Goal: Information Seeking & Learning: Learn about a topic

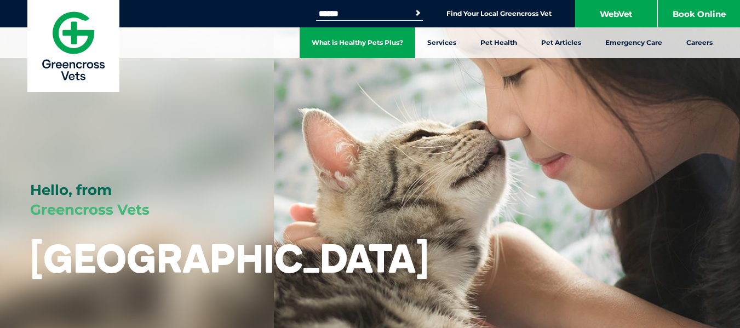
click at [355, 43] on link "What is Healthy Pets Plus?" at bounding box center [358, 42] width 116 height 31
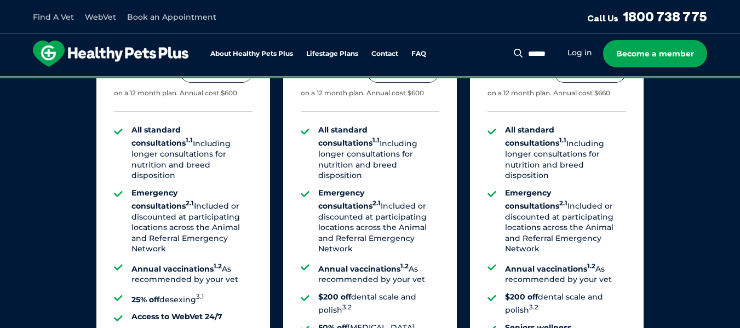
scroll to position [842, 0]
click at [392, 188] on li "Emergency consultations 2.1 Included or discounted at participating locations a…" at bounding box center [378, 221] width 121 height 67
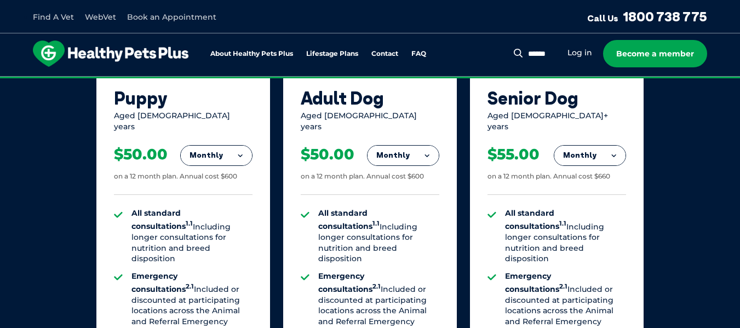
scroll to position [758, 0]
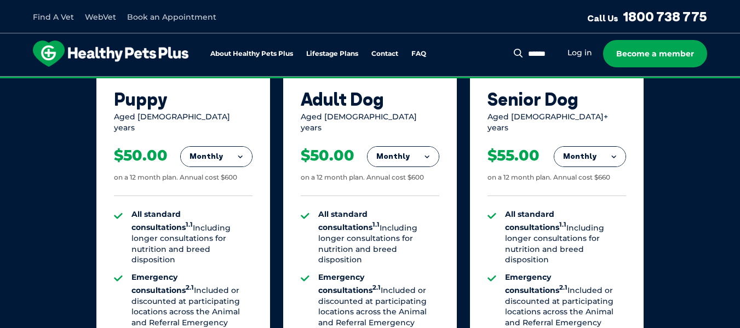
click at [418, 147] on button "Monthly" at bounding box center [403, 157] width 71 height 20
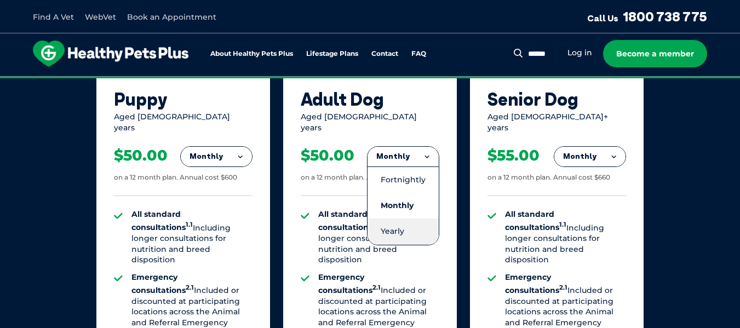
click at [387, 227] on li "Yearly" at bounding box center [403, 232] width 71 height 26
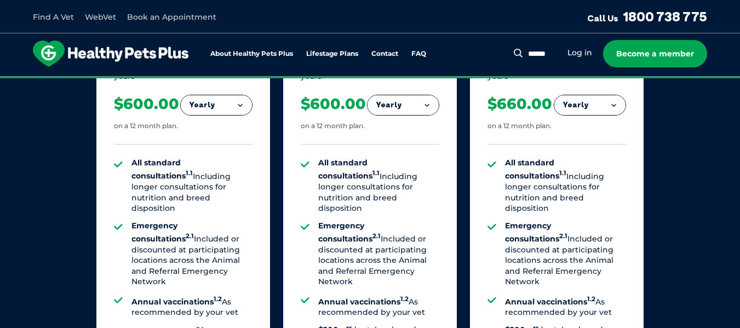
scroll to position [810, 0]
click at [357, 168] on li "All standard consultations 1.1 Including longer consultations for nutrition and…" at bounding box center [378, 185] width 121 height 56
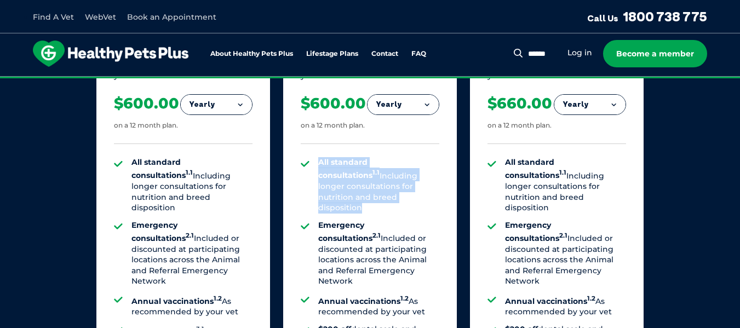
click at [357, 168] on li "All standard consultations 1.1 Including longer consultations for nutrition and…" at bounding box center [378, 185] width 121 height 56
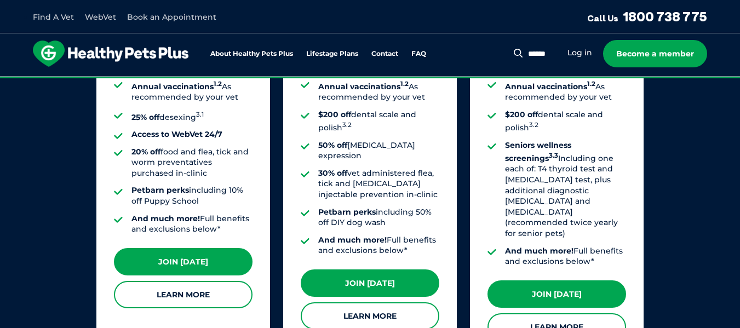
scroll to position [1062, 0]
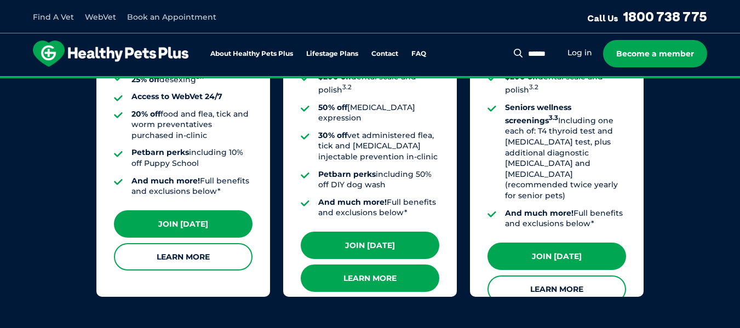
click at [369, 265] on link "Learn More" at bounding box center [370, 278] width 139 height 27
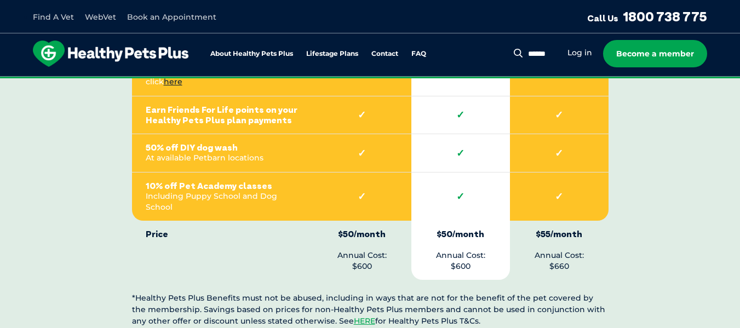
scroll to position [2621, 0]
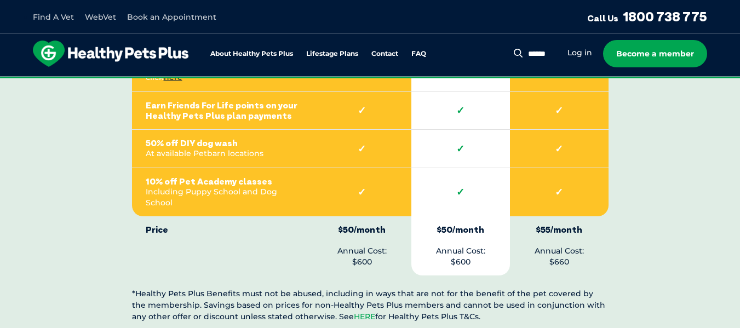
click at [354, 312] on link "HERE" at bounding box center [364, 317] width 21 height 10
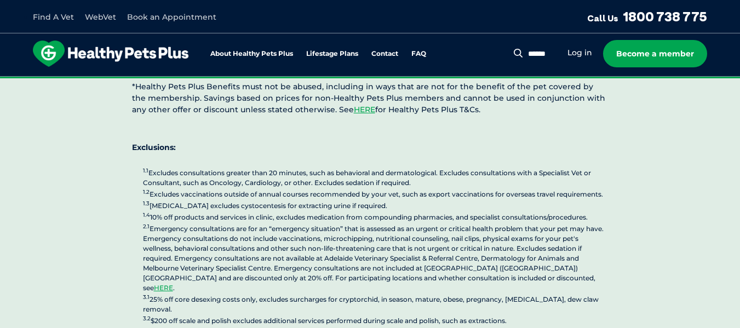
scroll to position [2831, 0]
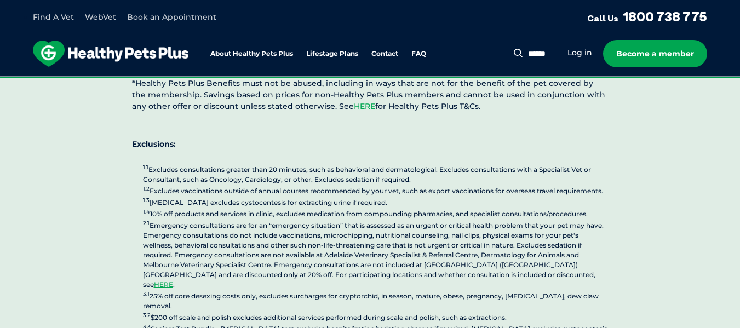
click at [221, 247] on p "1.1 Excludes consultations greater than 20 minutes, such as behavioral and derm…" at bounding box center [376, 253] width 466 height 181
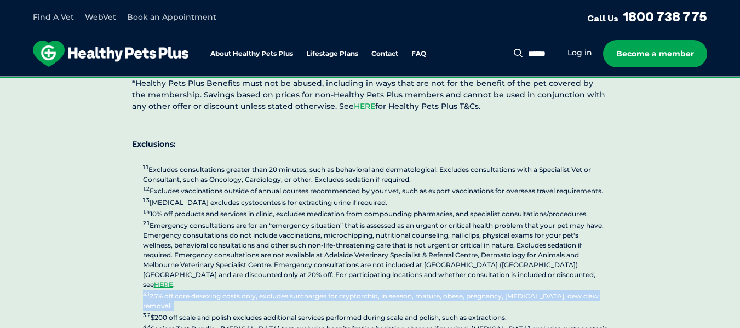
click at [221, 247] on p "1.1 Excludes consultations greater than 20 minutes, such as behavioral and derm…" at bounding box center [376, 253] width 466 height 181
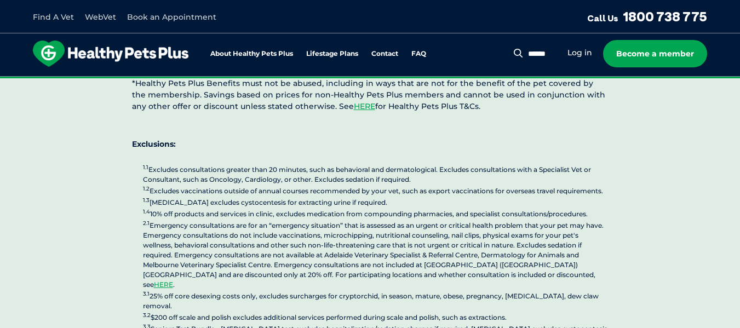
click at [221, 275] on p "1.1 Excludes consultations greater than 20 minutes, such as behavioral and derm…" at bounding box center [376, 253] width 466 height 181
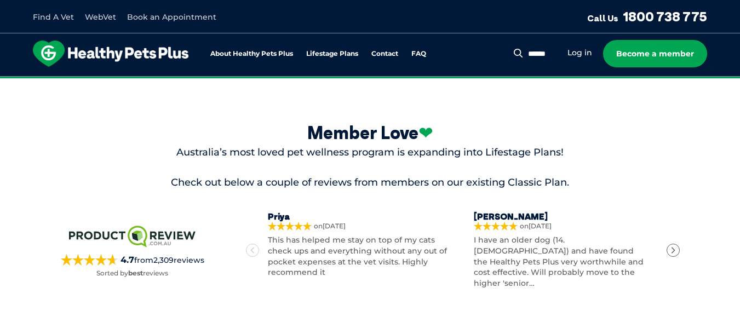
scroll to position [3212, 0]
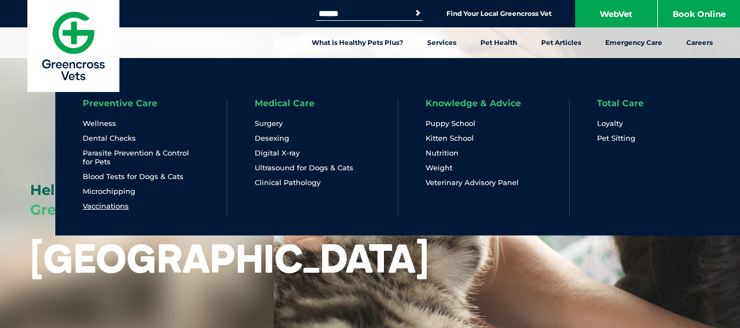
click at [116, 204] on link "Vaccinations" at bounding box center [106, 206] width 46 height 9
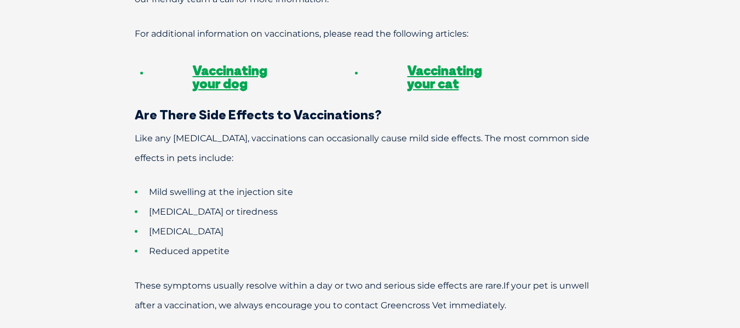
scroll to position [967, 0]
click at [235, 62] on link "Vaccinating your dog" at bounding box center [230, 77] width 75 height 30
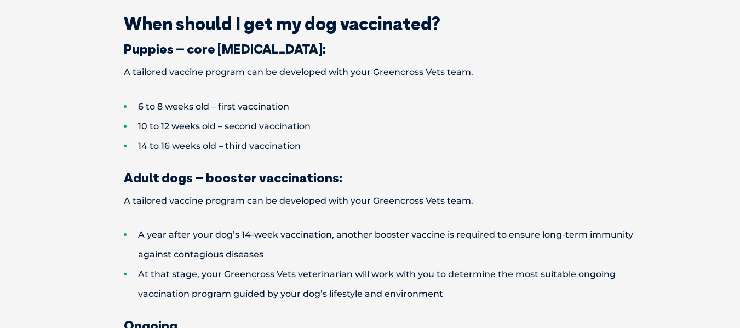
scroll to position [1489, 0]
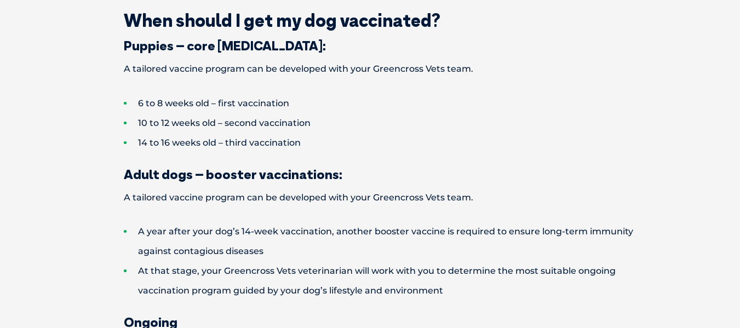
click at [198, 261] on li "At that stage, your Greencross Vets veterinarian will work with you to determin…" at bounding box center [390, 280] width 532 height 39
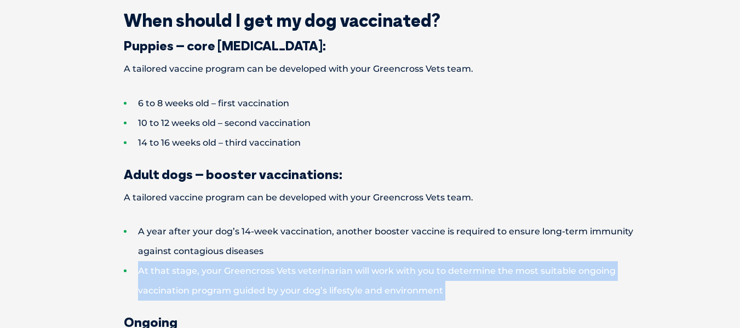
click at [198, 261] on li "At that stage, your Greencross Vets veterinarian will work with you to determin…" at bounding box center [390, 280] width 532 height 39
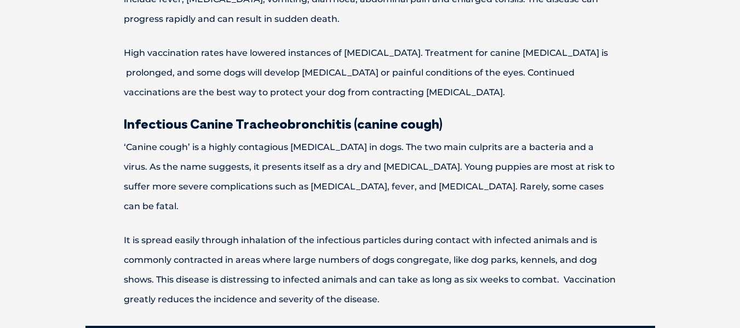
scroll to position [1105, 0]
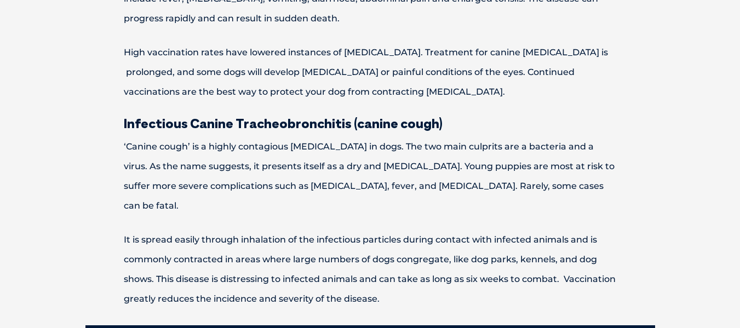
click at [198, 247] on p "It is spread easily through inhalation of the infectious particles during conta…" at bounding box center [370, 269] width 570 height 79
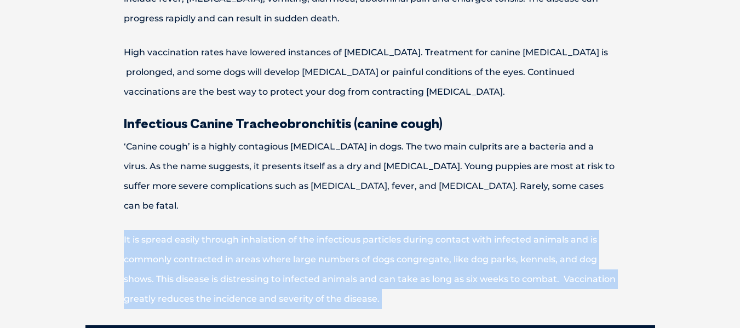
click at [198, 247] on p "It is spread easily through inhalation of the infectious particles during conta…" at bounding box center [370, 269] width 570 height 79
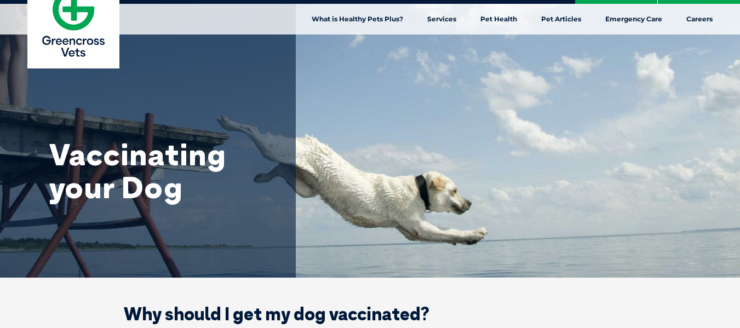
scroll to position [0, 0]
